Goal: Transaction & Acquisition: Subscribe to service/newsletter

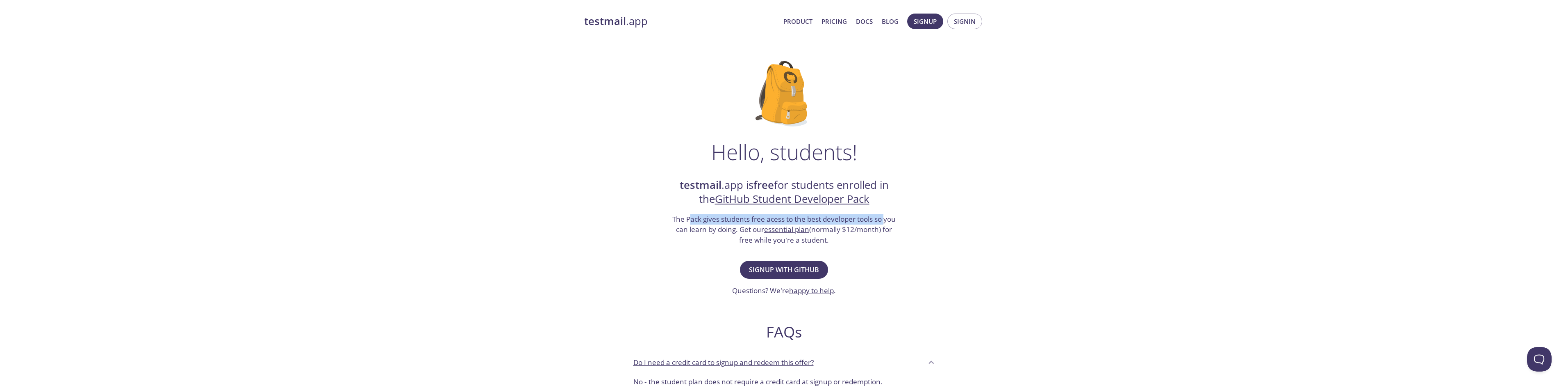
drag, startPoint x: 689, startPoint y: 218, endPoint x: 884, endPoint y: 219, distance: 195.0
click at [884, 219] on h3 "The Pack gives students free acess to the best developer tools so you can learn…" at bounding box center [784, 230] width 226 height 32
click at [687, 231] on h3 "The Pack gives students free acess to the best developer tools so you can learn…" at bounding box center [784, 230] width 226 height 32
click at [809, 273] on span "Signup with GitHub" at bounding box center [784, 269] width 70 height 11
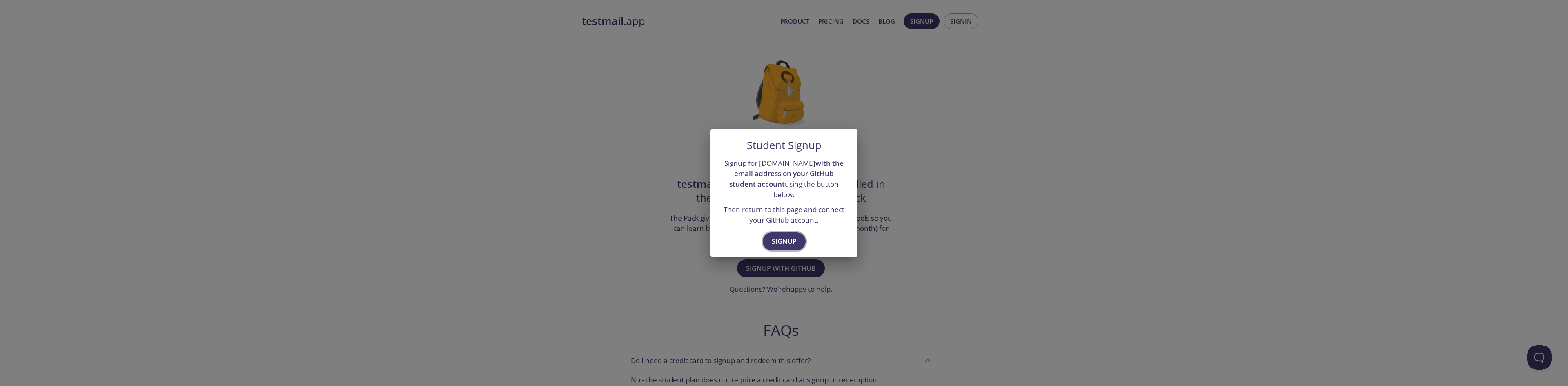
click at [787, 239] on span "Signup" at bounding box center [784, 241] width 25 height 11
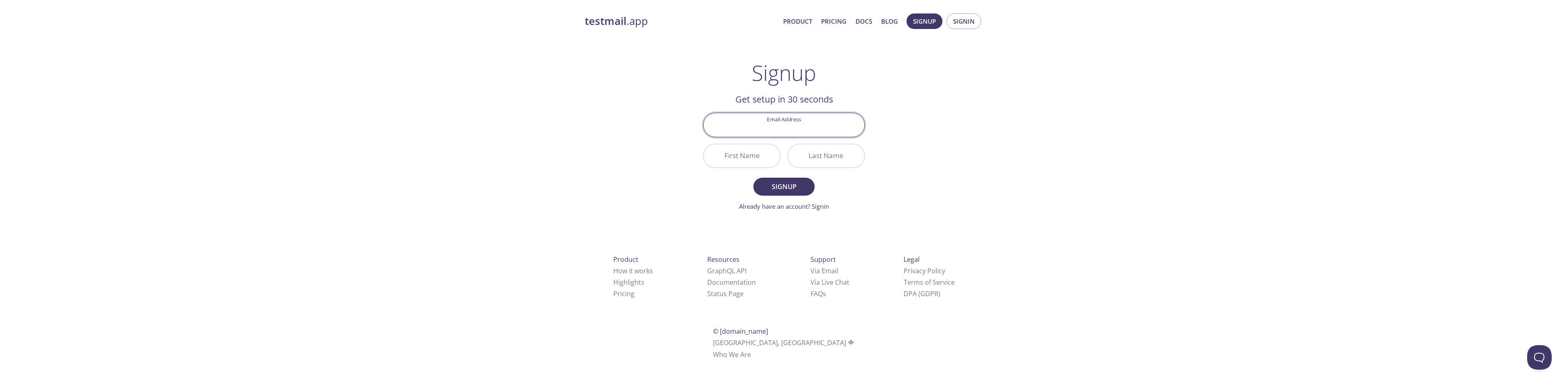
click at [781, 128] on input "Email Address" at bounding box center [784, 124] width 161 height 23
type input "[EMAIL_ADDRESS][DOMAIN_NAME]"
click at [737, 148] on input "First Name" at bounding box center [741, 155] width 76 height 23
type input "Vojtech"
click at [831, 159] on input "Last Name" at bounding box center [825, 155] width 76 height 23
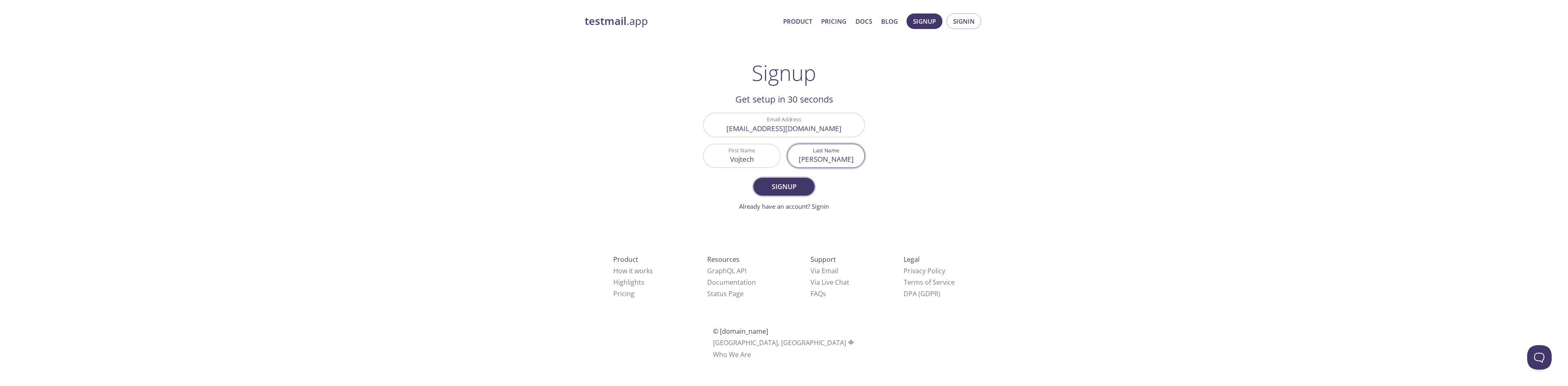
type input "[PERSON_NAME]"
click at [779, 188] on span "Signup" at bounding box center [784, 186] width 43 height 11
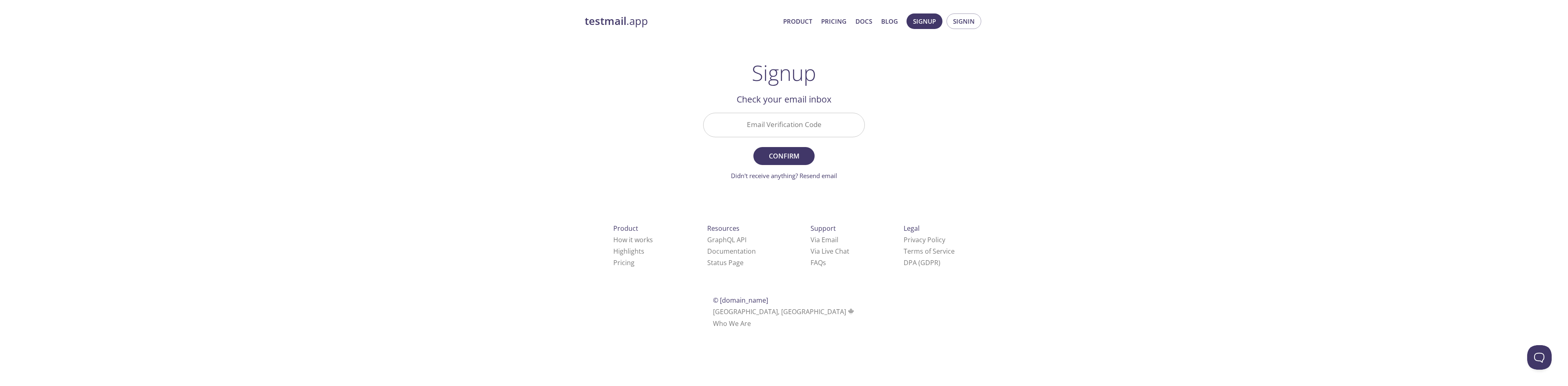
click at [764, 129] on input "Email Verification Code" at bounding box center [784, 124] width 161 height 23
paste input "NZ9VXVH"
type input "NZ9VXVH"
drag, startPoint x: 689, startPoint y: 148, endPoint x: 766, endPoint y: 164, distance: 78.6
click at [689, 148] on div "testmail .app Product Pricing Docs Blog Signup Signin Signup Get setup in 30 se…" at bounding box center [784, 180] width 418 height 344
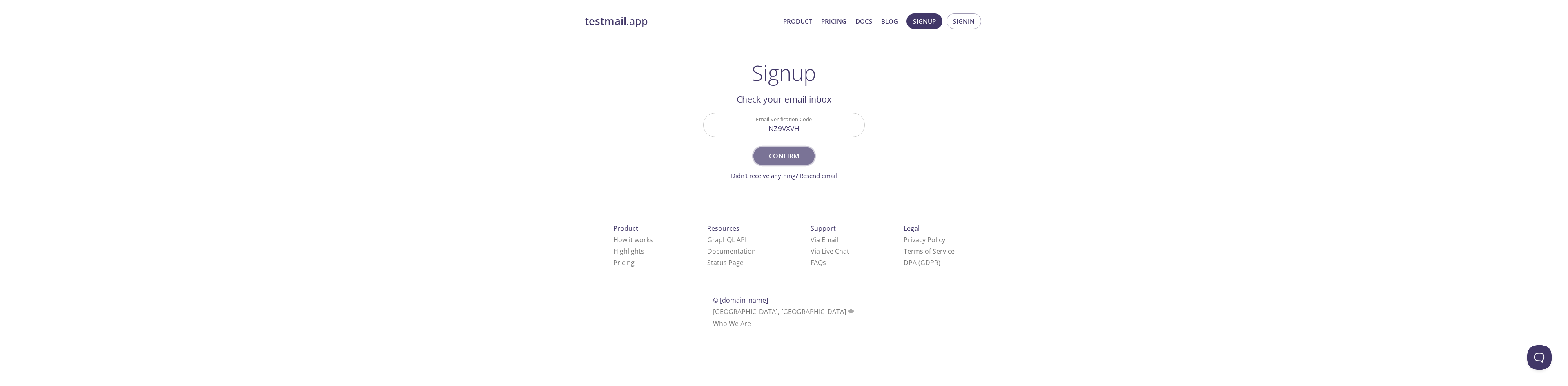
click at [773, 163] on button "Confirm" at bounding box center [784, 156] width 61 height 18
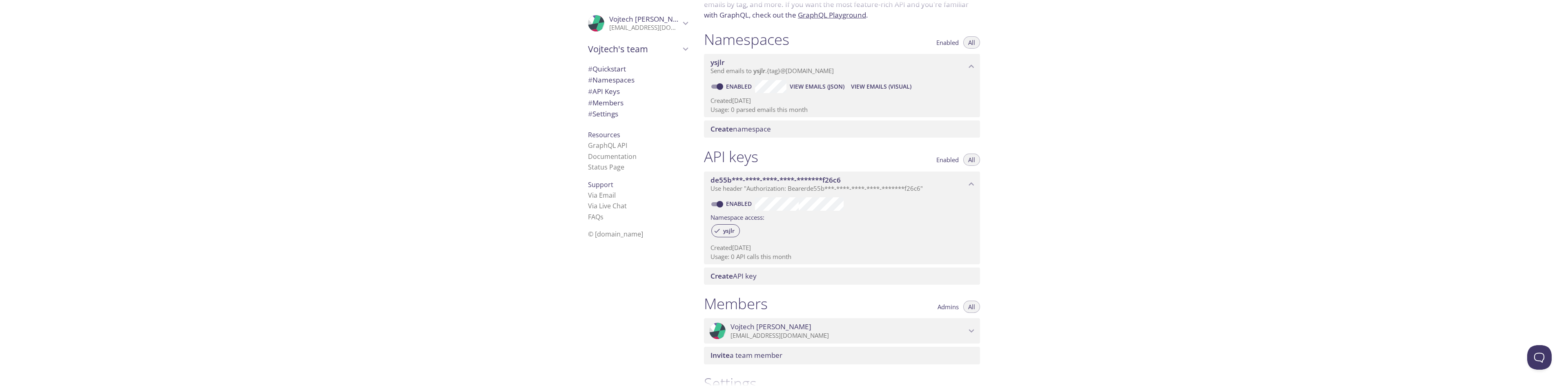
scroll to position [32, 0]
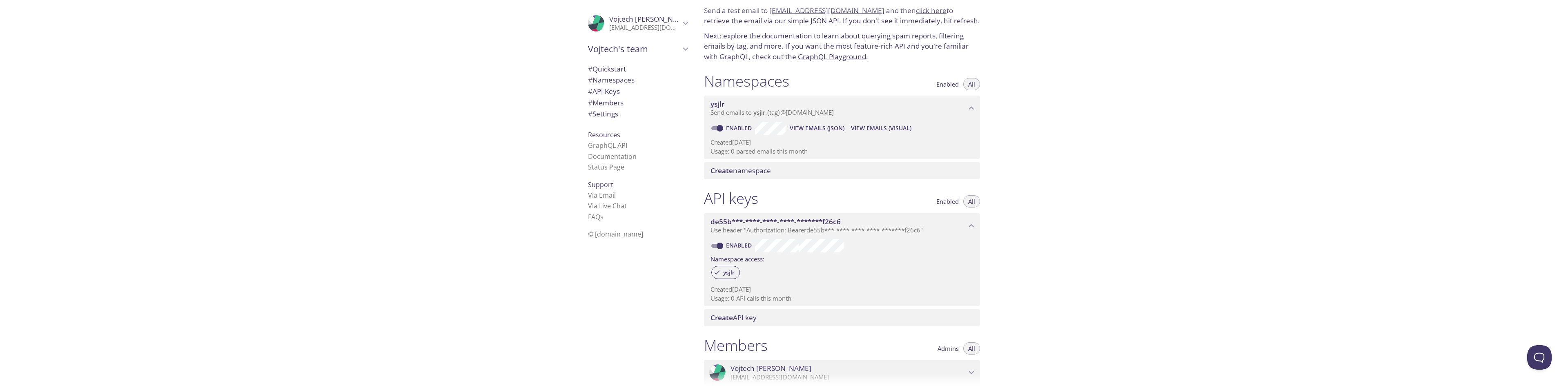
click at [755, 107] on span "ysjlr" at bounding box center [838, 104] width 256 height 9
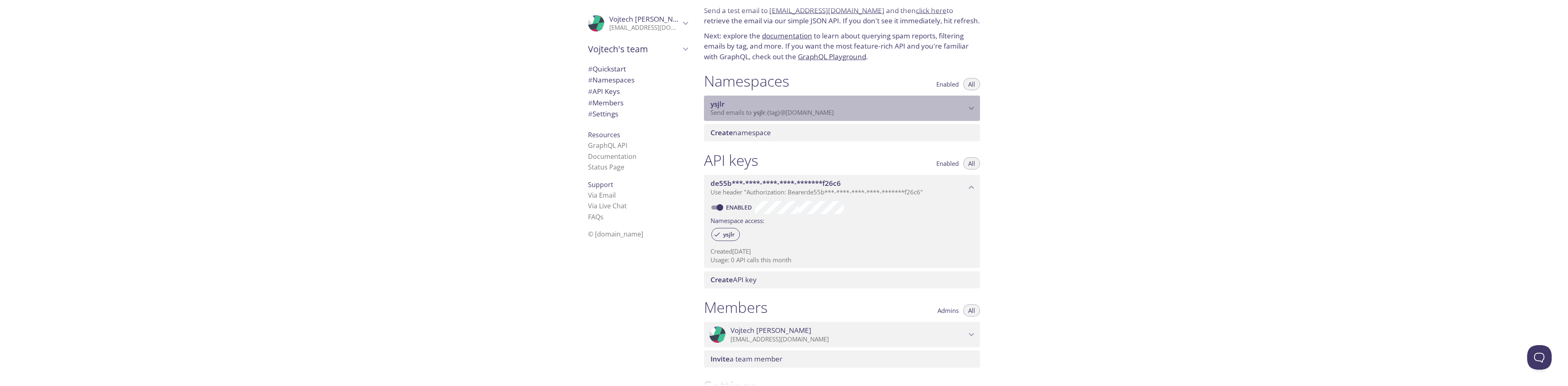
click at [755, 107] on span "ysjlr" at bounding box center [838, 104] width 256 height 9
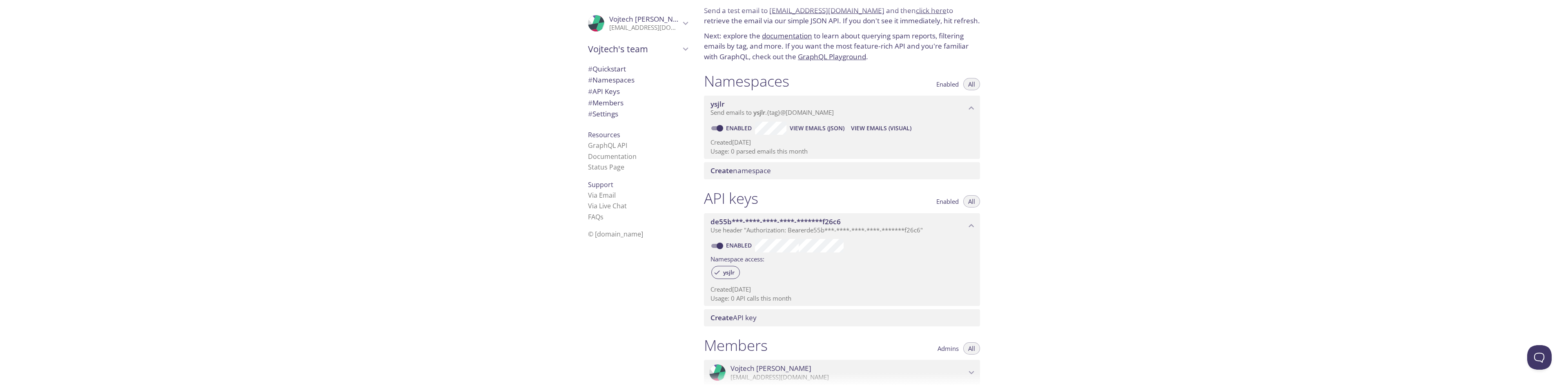
click at [796, 129] on span "View Emails (JSON)" at bounding box center [817, 128] width 55 height 10
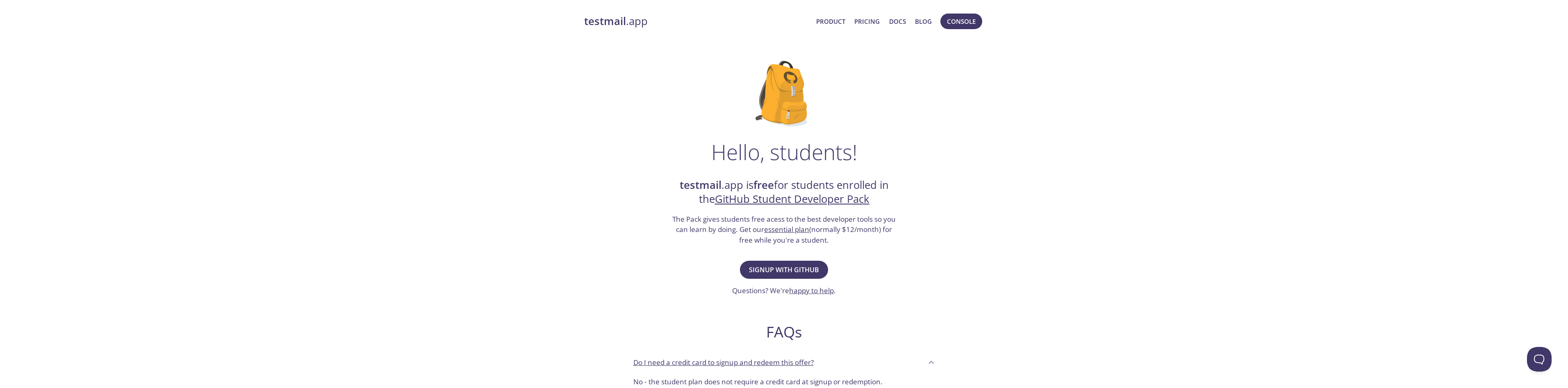
drag, startPoint x: 1136, startPoint y: 243, endPoint x: 1069, endPoint y: 221, distance: 70.5
click at [1136, 243] on div "testmail .app Product Pricing Docs Blog Console Hello, students! testmail .app …" at bounding box center [784, 364] width 1568 height 713
